Goal: Transaction & Acquisition: Download file/media

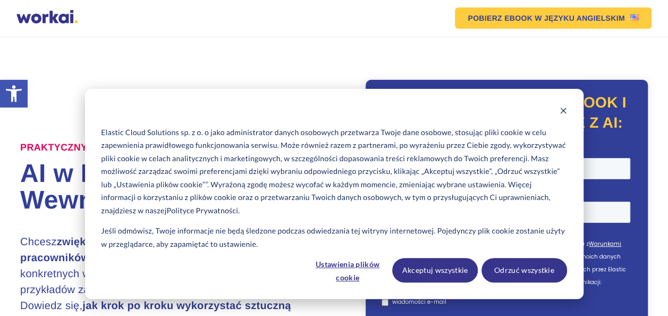
click at [481, 185] on p "Elastic Cloud Solutions sp. z o. o jako administrator danych osobowych przetwar…" at bounding box center [333, 171] width 465 height 91
click at [542, 269] on button "Odrzuć wszystkie" at bounding box center [524, 270] width 86 height 24
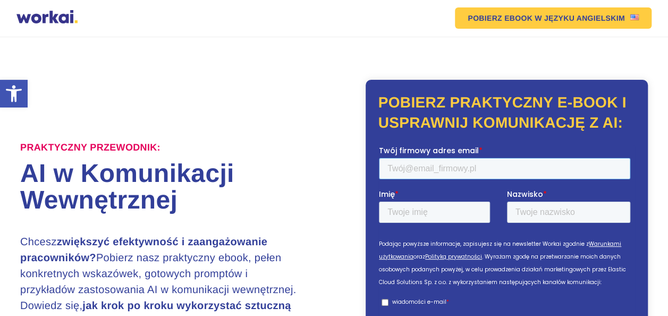
click at [446, 168] on input "Twój firmowy adres email *" at bounding box center [503, 168] width 251 height 21
type input "agnieszka.kossakowska@fnp.org.pl"
type input "Agnieszka"
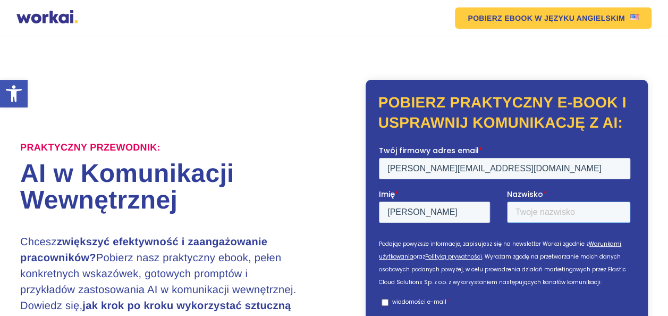
type input "Kossakowska"
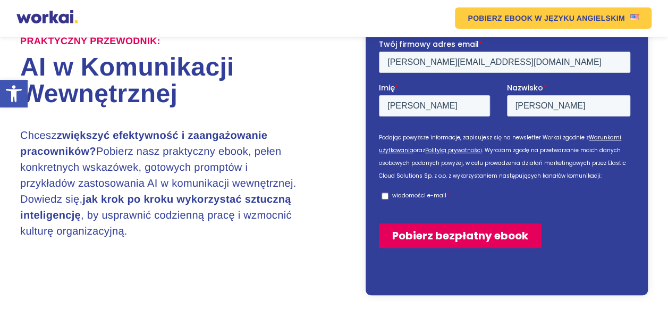
click at [385, 198] on input "wiadomości e-mail *" at bounding box center [384, 195] width 7 height 7
checkbox input "true"
click at [439, 240] on input "Pobierz bezpłatny ebook" at bounding box center [459, 235] width 163 height 24
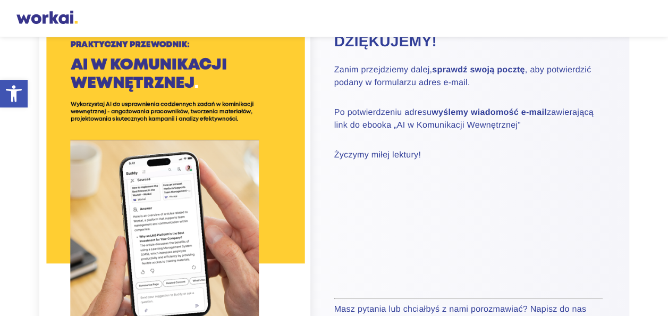
scroll to position [213, 0]
